Goal: Book appointment/travel/reservation

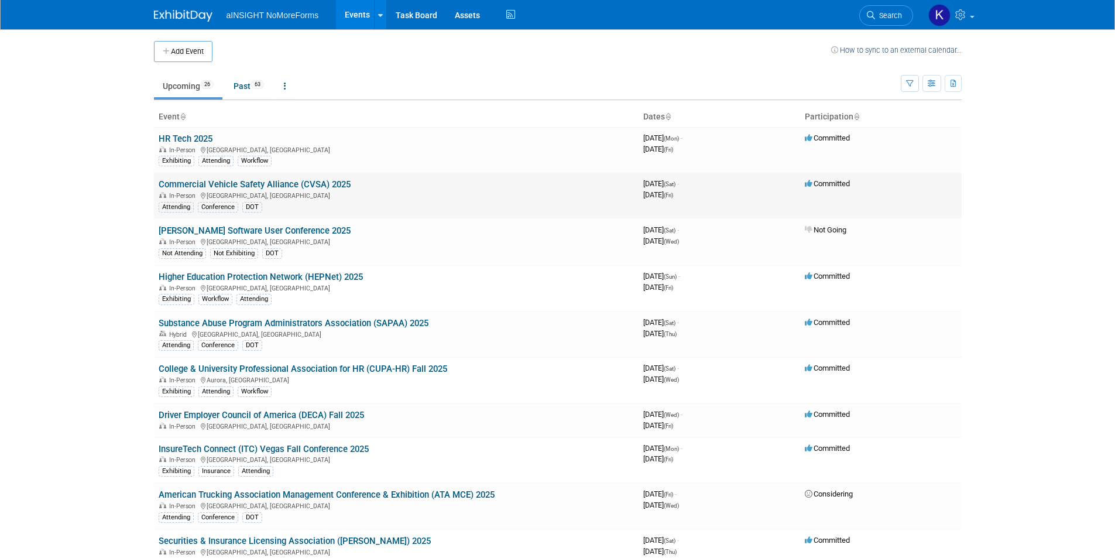
click at [309, 183] on link "Commercial Vehicle Safety Alliance (CVSA) 2025" at bounding box center [255, 184] width 192 height 11
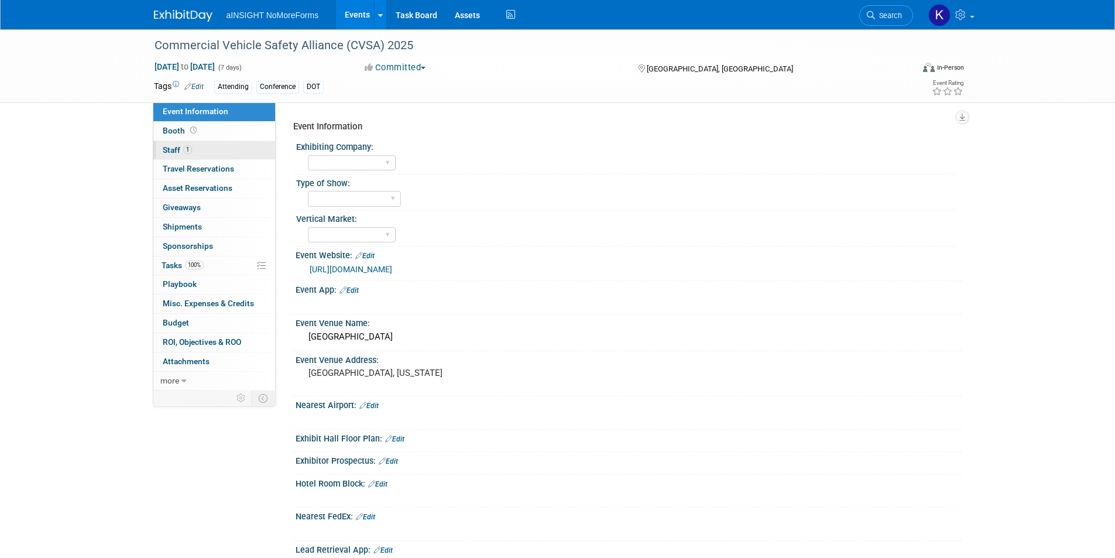
click at [186, 153] on span "1" at bounding box center [187, 149] width 9 height 9
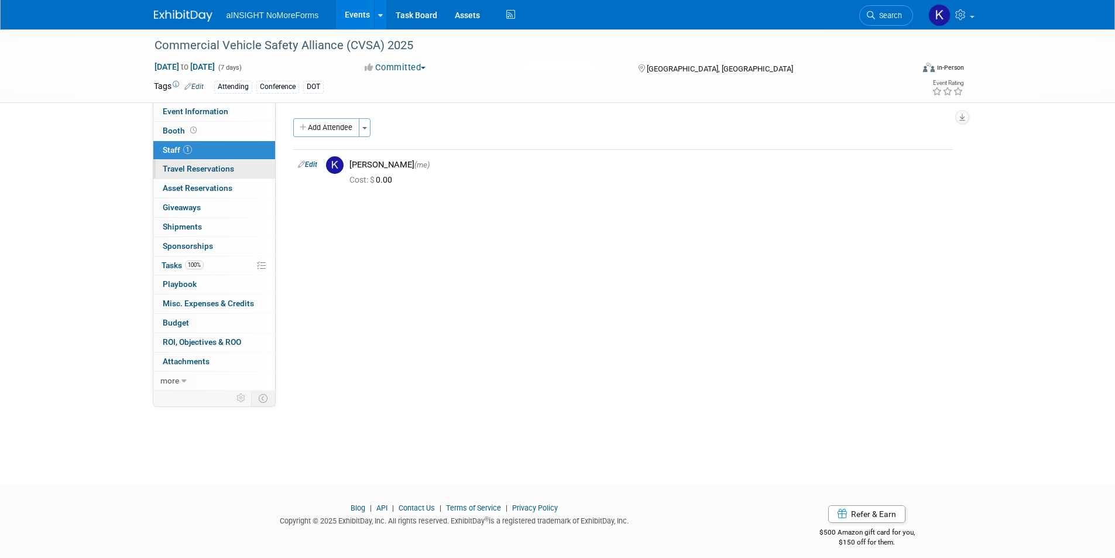
click at [229, 168] on span "Travel Reservations 0" at bounding box center [198, 168] width 71 height 9
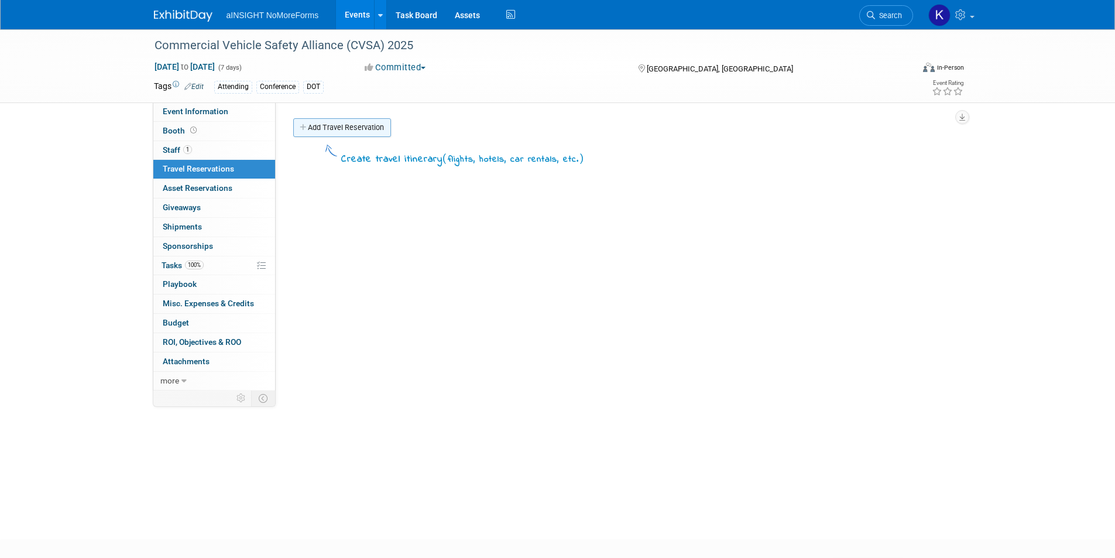
click at [374, 127] on link "Add Travel Reservation" at bounding box center [342, 127] width 98 height 19
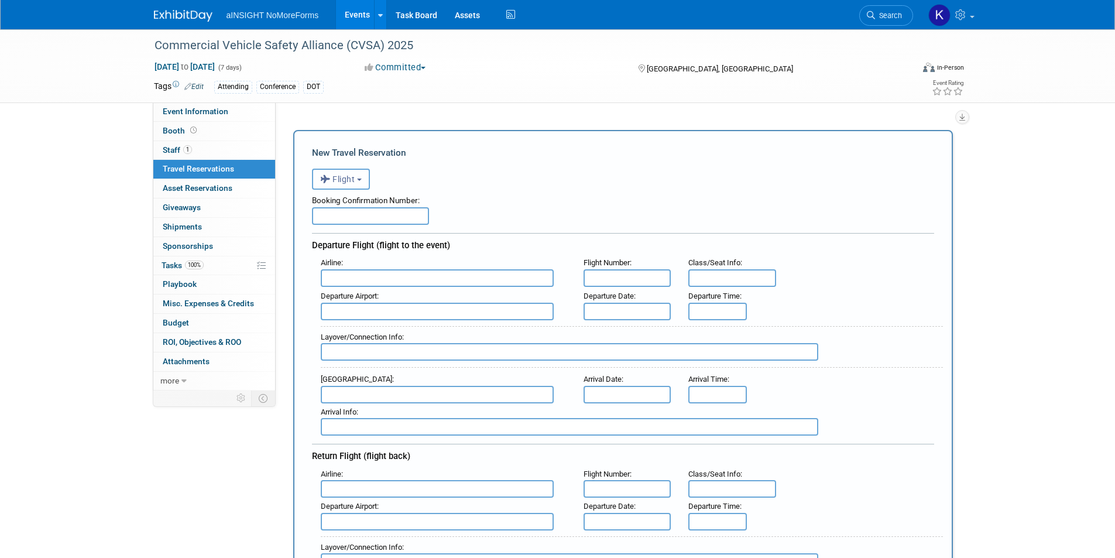
click at [344, 179] on span "Flight" at bounding box center [337, 178] width 35 height 9
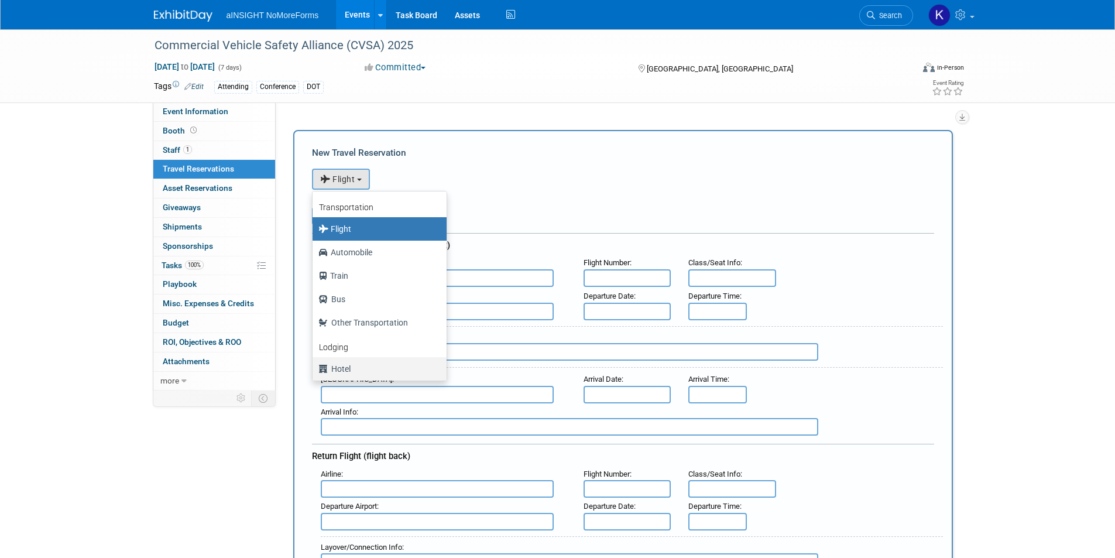
click at [353, 364] on label "Hotel" at bounding box center [377, 369] width 117 height 19
click at [314, 364] on input "Hotel" at bounding box center [311, 368] width 8 height 8
select select "6"
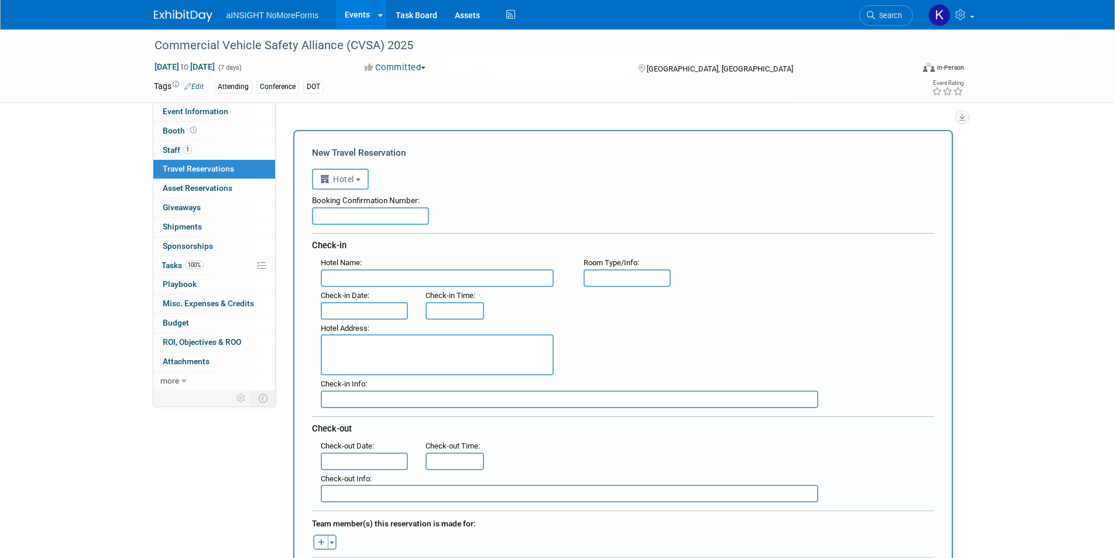
click at [391, 206] on div "Booking Confirmation Number:" at bounding box center [623, 199] width 622 height 18
click at [385, 214] on input "text" at bounding box center [370, 216] width 117 height 18
paste input "83402579"
type input "83402579"
click at [401, 272] on input "text" at bounding box center [437, 278] width 233 height 18
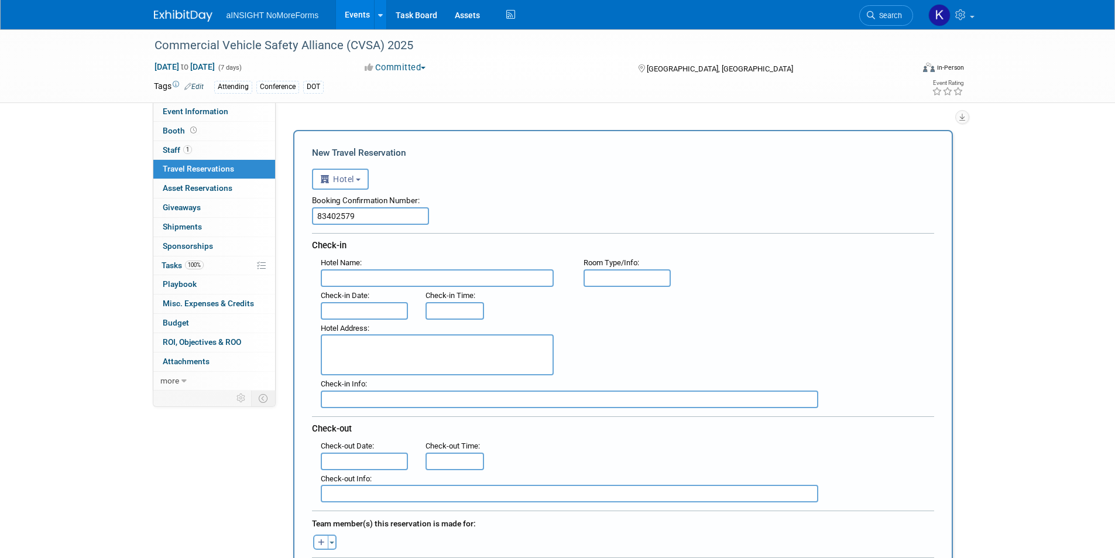
type input "S"
type input "Sherton [GEOGRAPHIC_DATA]"
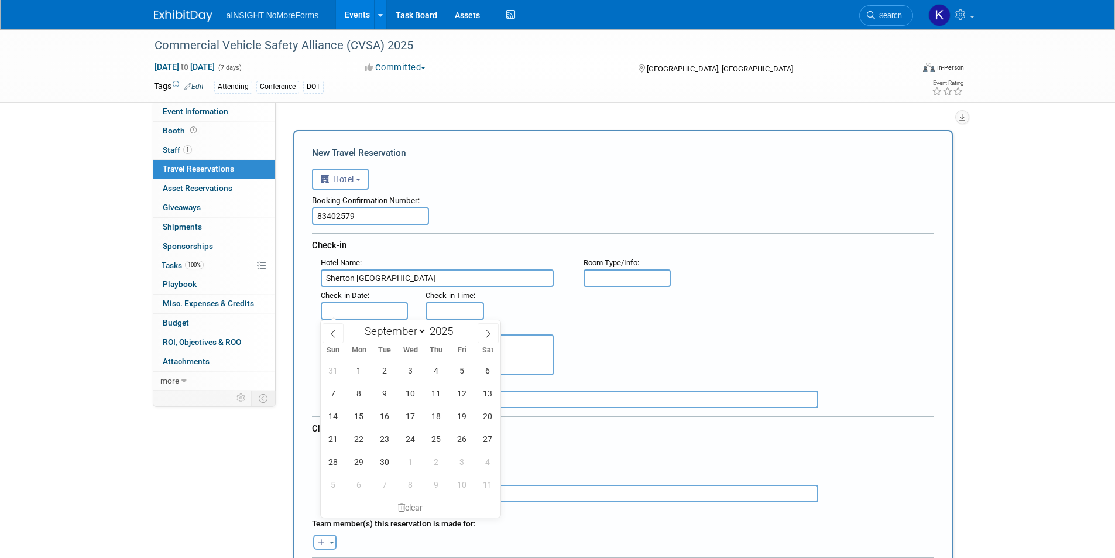
click at [386, 307] on input "text" at bounding box center [365, 311] width 88 height 18
click at [357, 439] on span "22" at bounding box center [359, 438] width 23 height 23
type input "[DATE]"
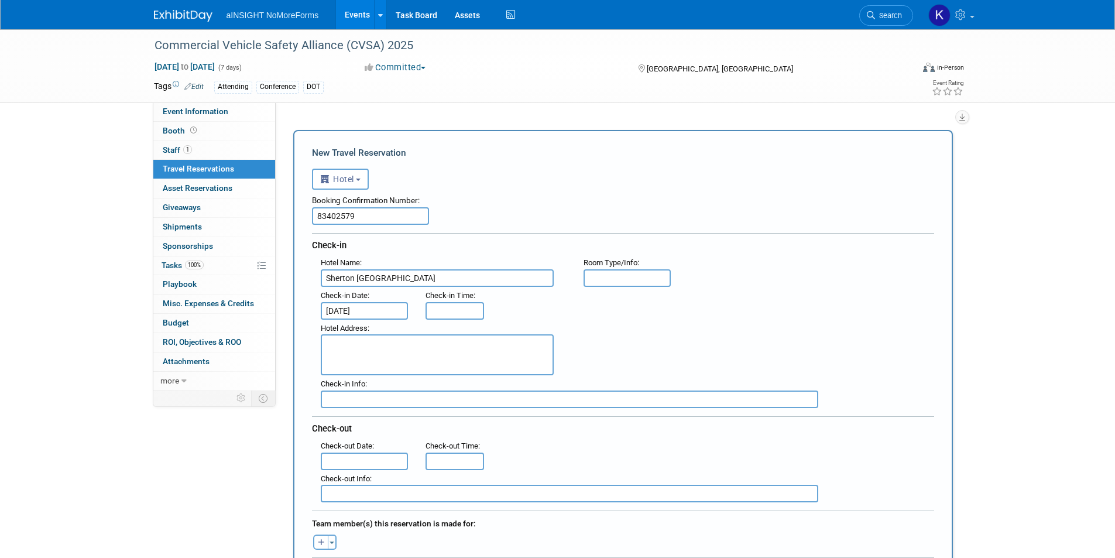
click at [369, 458] on input "text" at bounding box center [365, 462] width 88 height 18
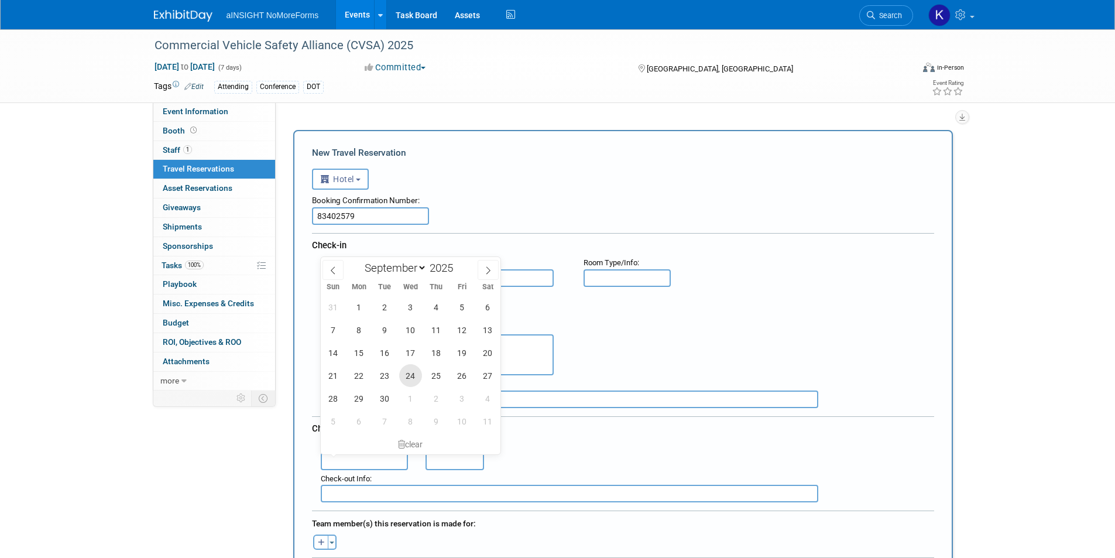
click at [412, 376] on span "24" at bounding box center [410, 375] width 23 height 23
type input "[DATE]"
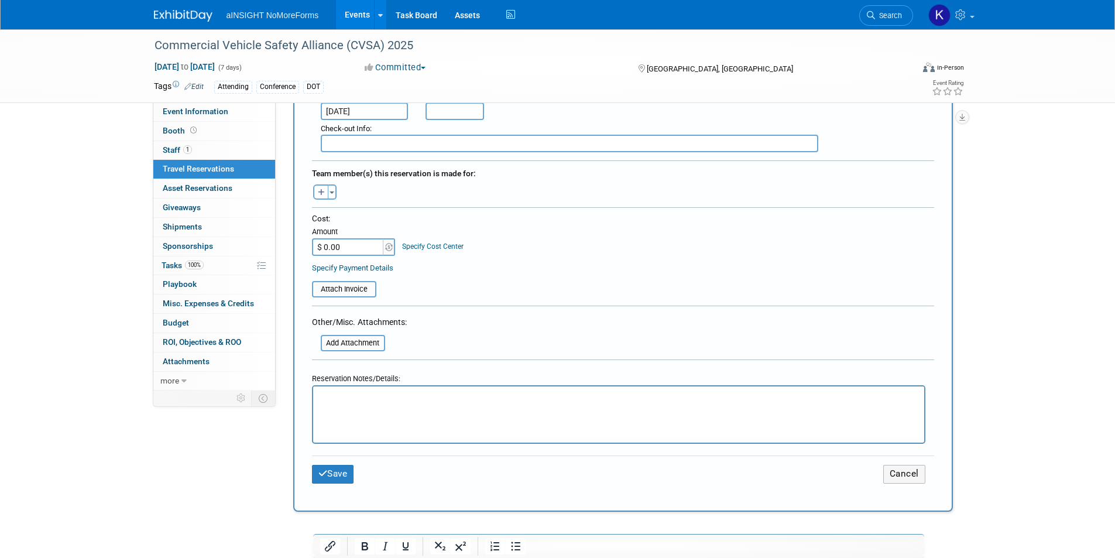
scroll to position [351, 0]
click at [339, 244] on input "$ 0.00" at bounding box center [348, 246] width 73 height 18
type input "$ 669.04"
click at [323, 479] on button "Save" at bounding box center [333, 473] width 42 height 18
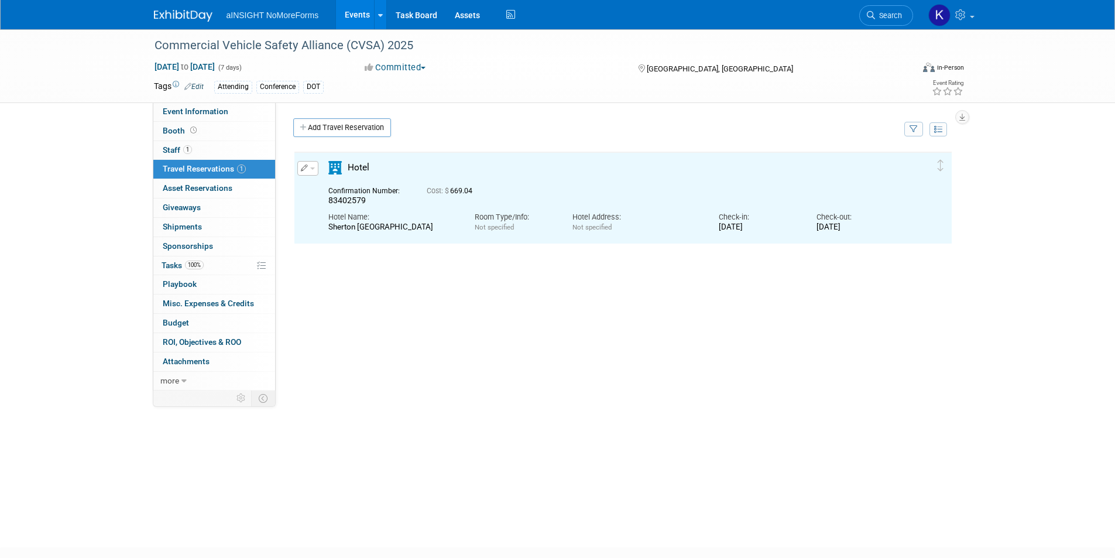
scroll to position [0, 0]
